Goal: Task Accomplishment & Management: Complete application form

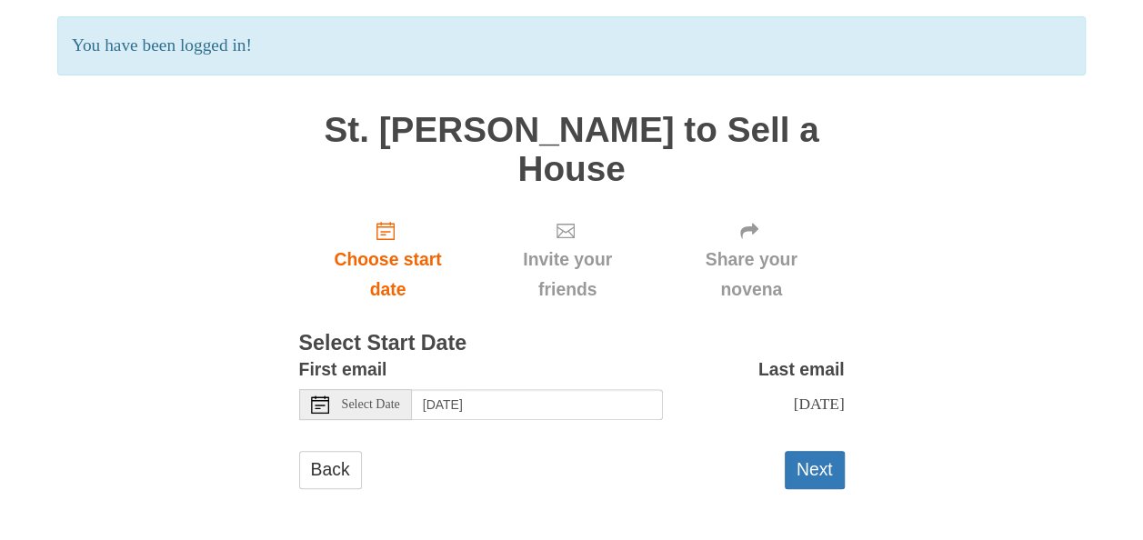
scroll to position [127, 0]
click at [815, 471] on button "Next" at bounding box center [815, 468] width 60 height 37
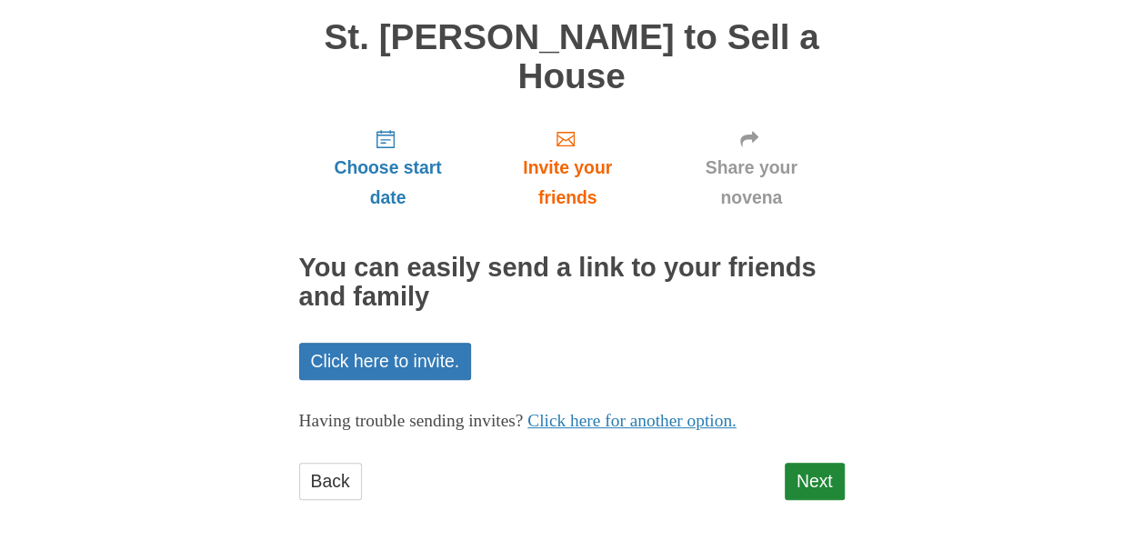
scroll to position [145, 0]
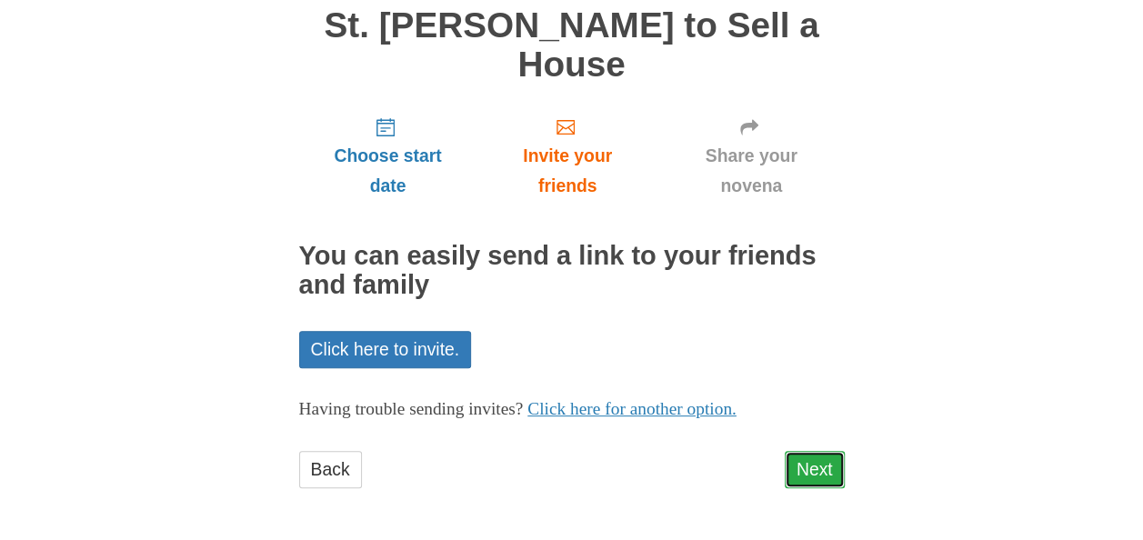
click at [822, 465] on link "Next" at bounding box center [815, 469] width 60 height 37
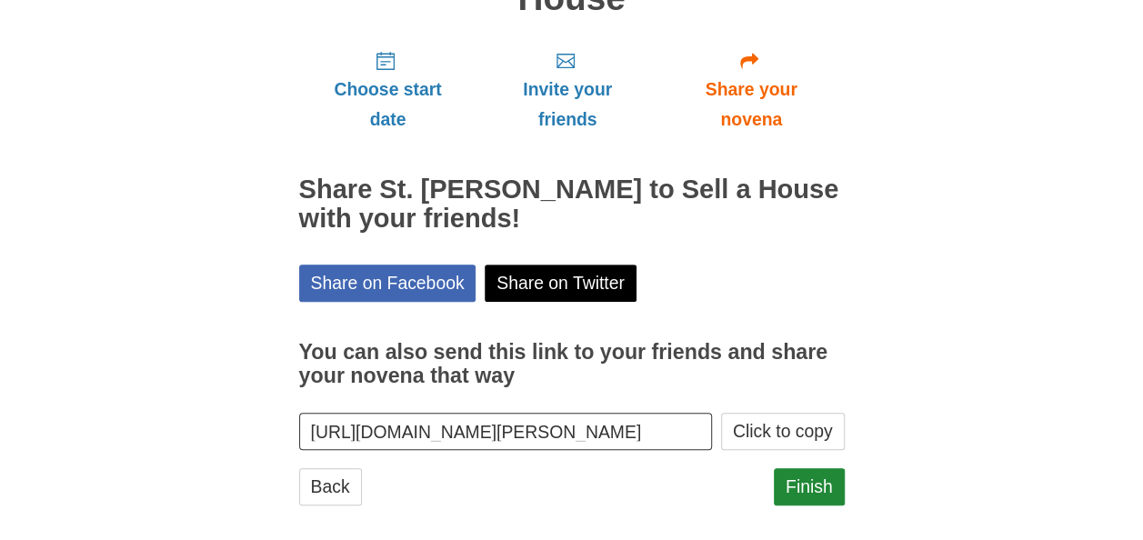
scroll to position [227, 0]
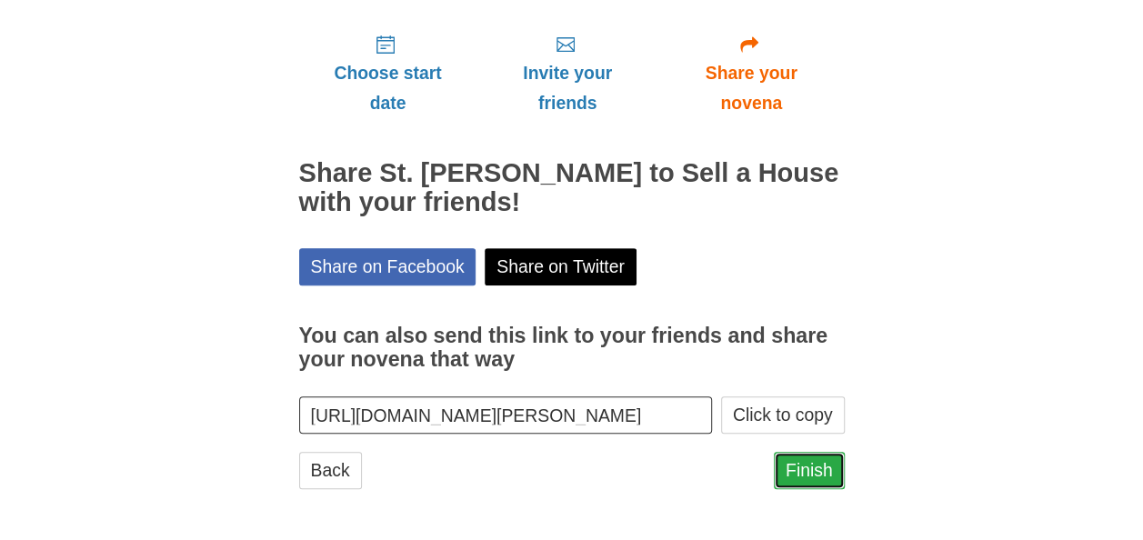
click at [815, 467] on link "Finish" at bounding box center [809, 470] width 71 height 37
